Goal: Entertainment & Leisure: Consume media (video, audio)

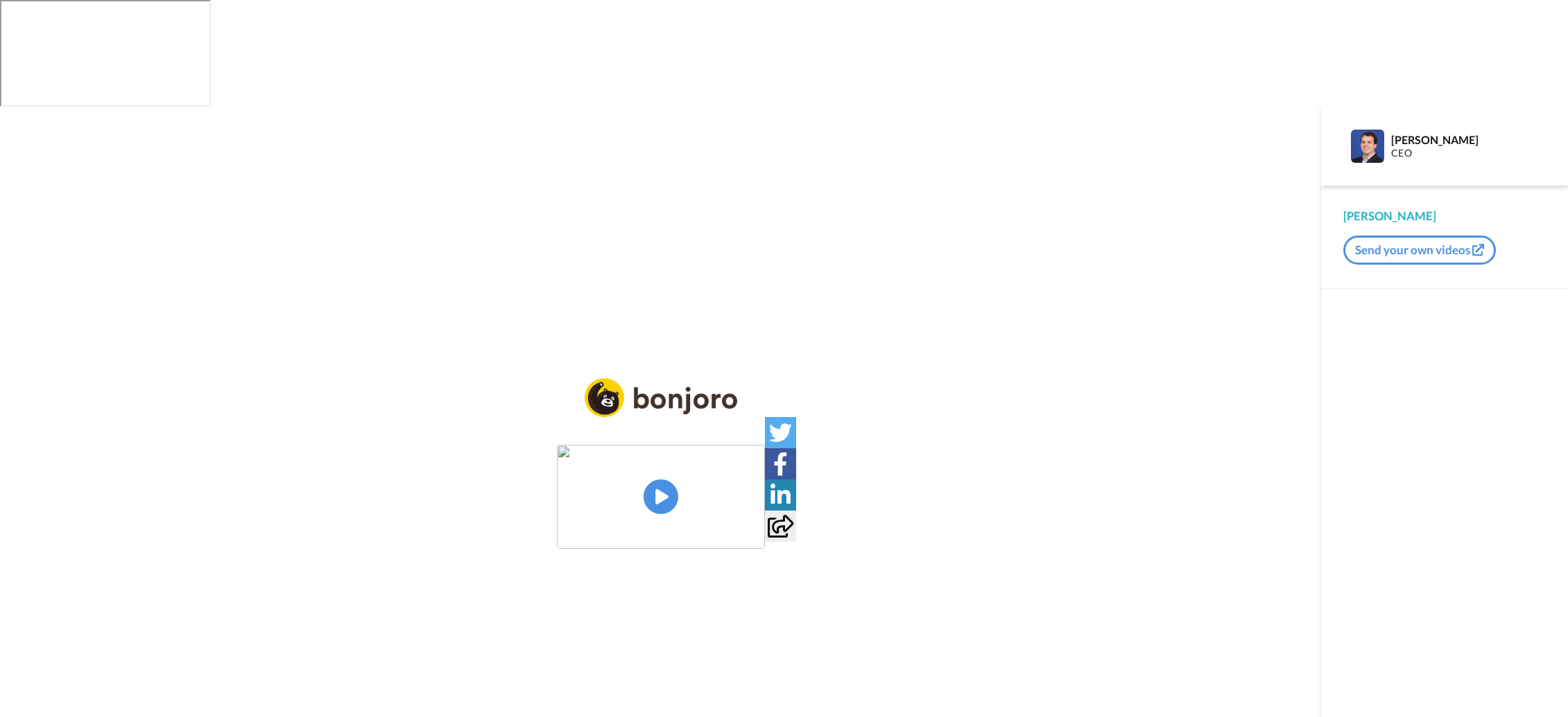
click at [661, 445] on img at bounding box center [661, 497] width 208 height 104
click at [556, 489] on video at bounding box center [661, 497] width 208 height 104
click at [752, 516] on img at bounding box center [745, 522] width 14 height 14
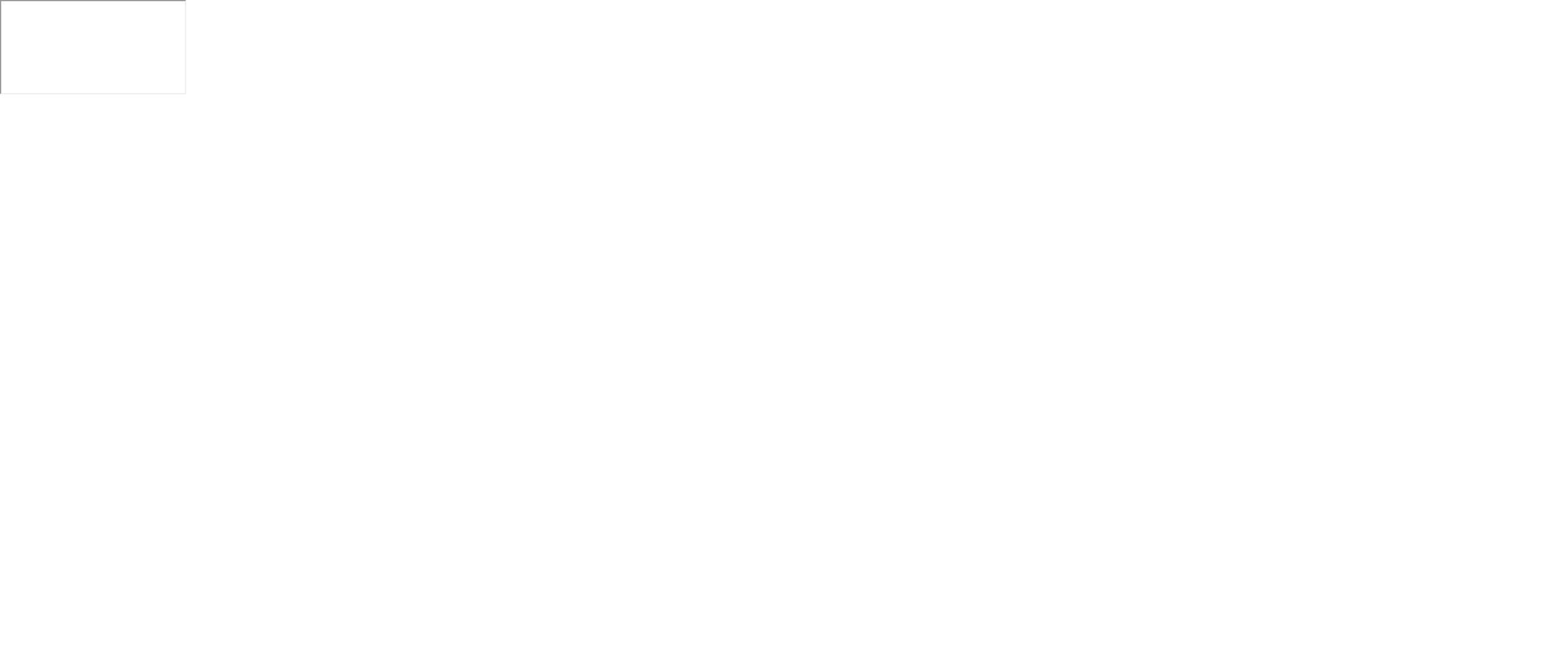
click at [1207, 530] on video at bounding box center [784, 425] width 1568 height 661
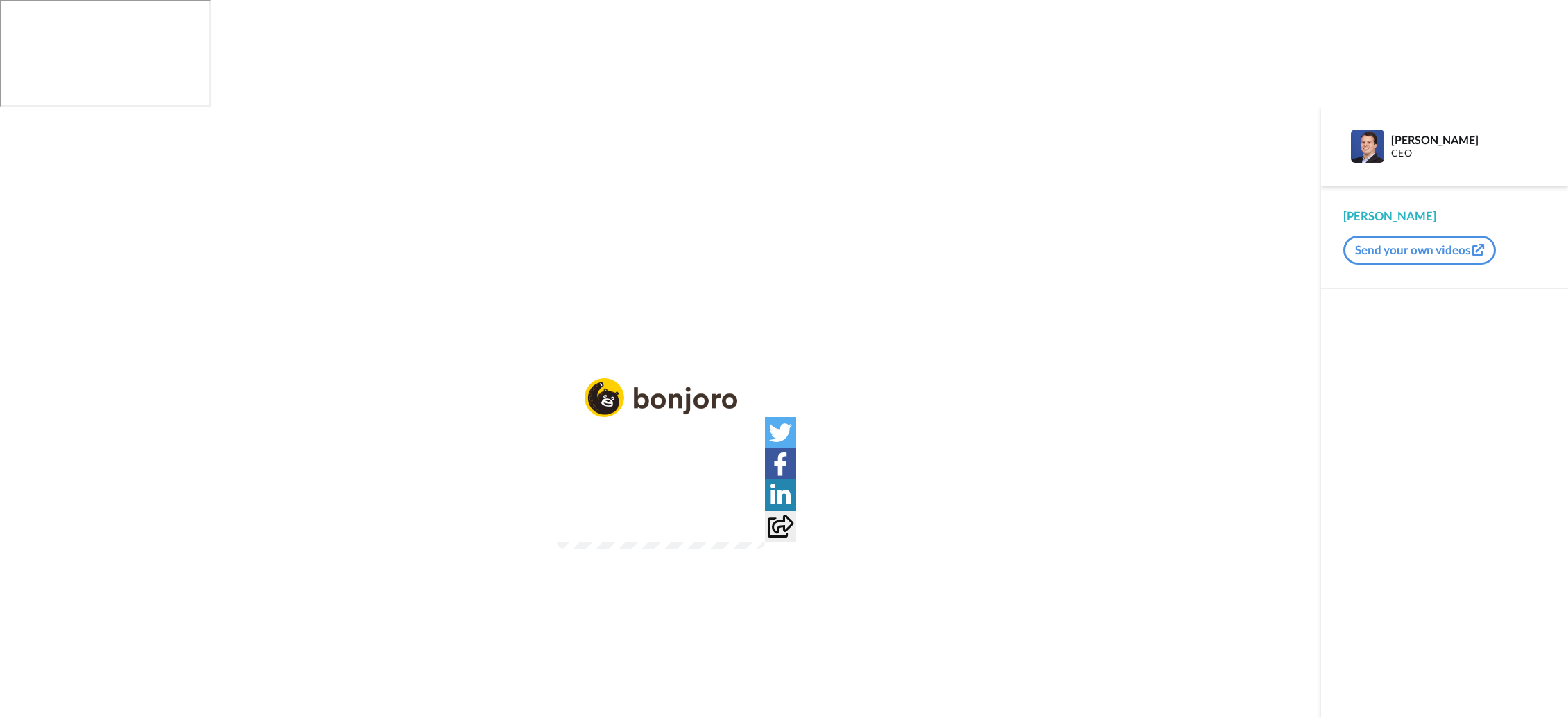
click at [566, 445] on video at bounding box center [661, 497] width 208 height 104
click at [643, 445] on video at bounding box center [661, 497] width 208 height 104
click at [752, 516] on img at bounding box center [745, 522] width 14 height 14
click at [653, 479] on icon at bounding box center [661, 497] width 37 height 37
click at [752, 516] on img at bounding box center [745, 522] width 14 height 14
